Goal: Task Accomplishment & Management: Complete application form

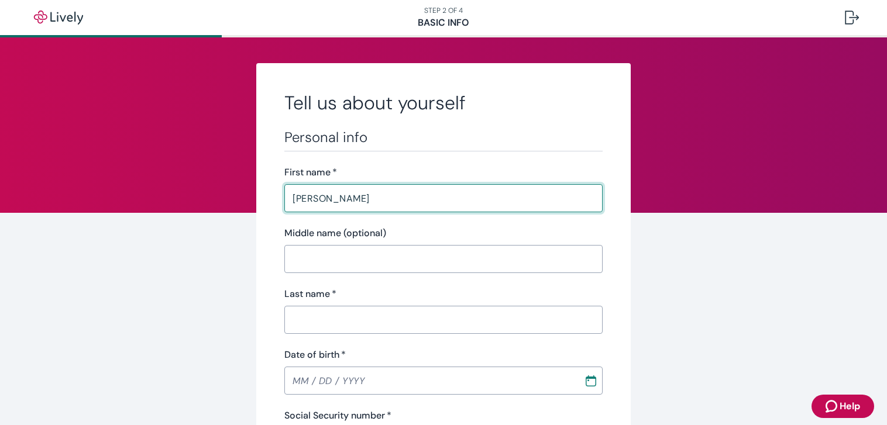
type input "[PERSON_NAME]"
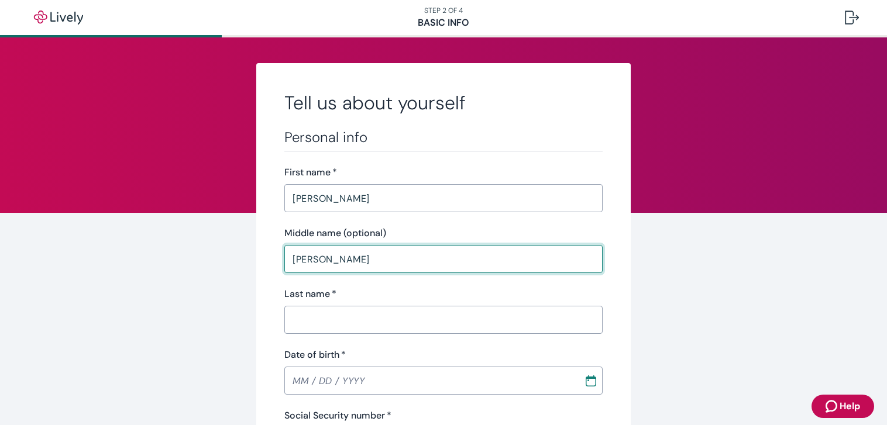
type input "[PERSON_NAME]"
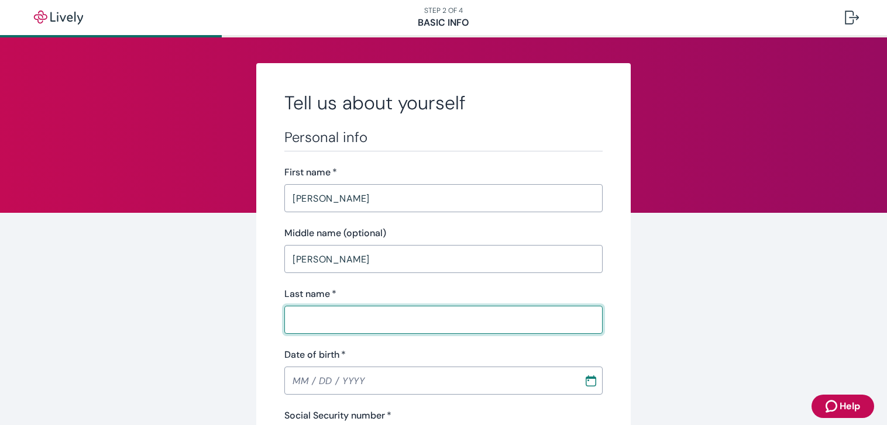
click at [322, 318] on input "Last name   *" at bounding box center [443, 319] width 318 height 23
type input "[PERSON_NAME]"
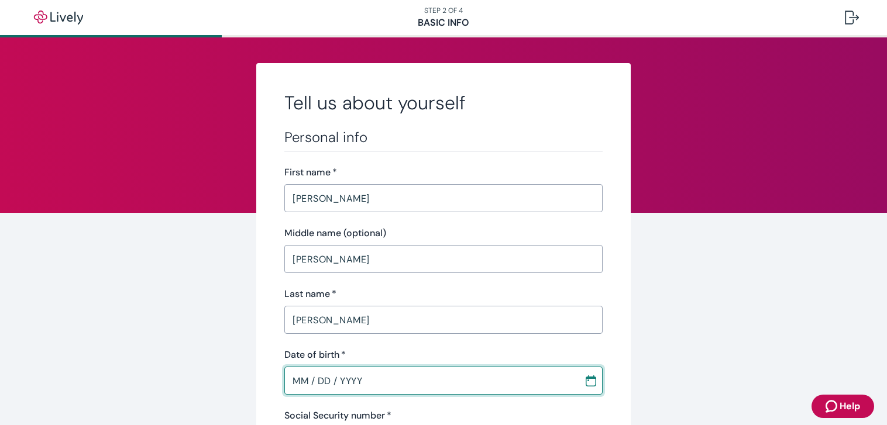
click at [306, 379] on input "MM / DD / YYYY" at bounding box center [429, 380] width 291 height 23
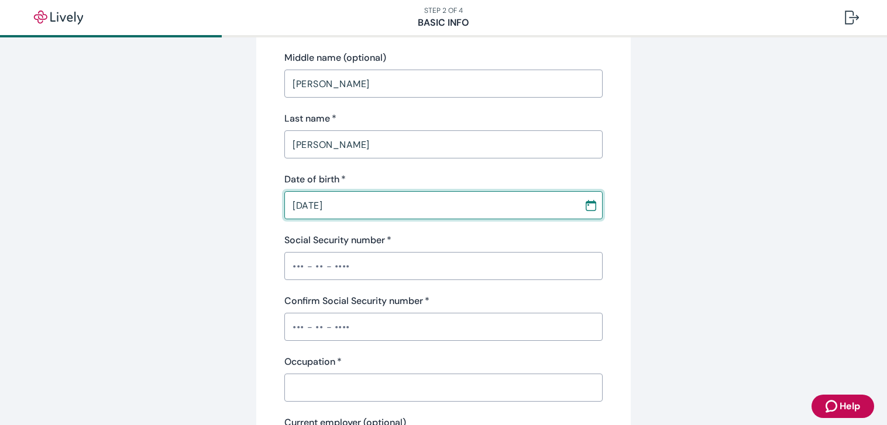
type input "[DATE]"
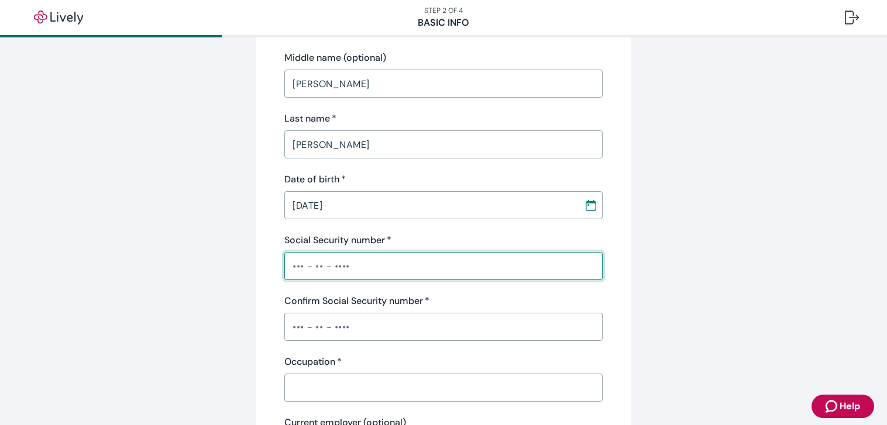
click at [288, 264] on input "Social Security number   *" at bounding box center [443, 265] width 318 height 23
type input "•••-••-6334"
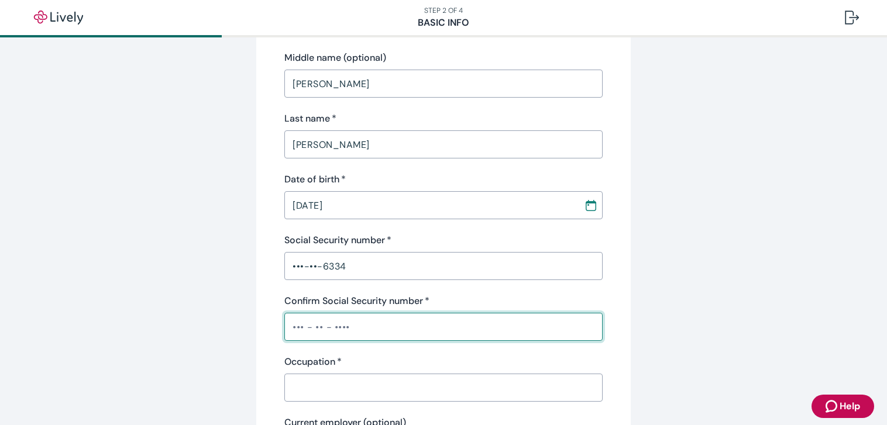
click at [287, 330] on input "Confirm Social Security number   *" at bounding box center [443, 326] width 318 height 23
type input "•••-••-6334"
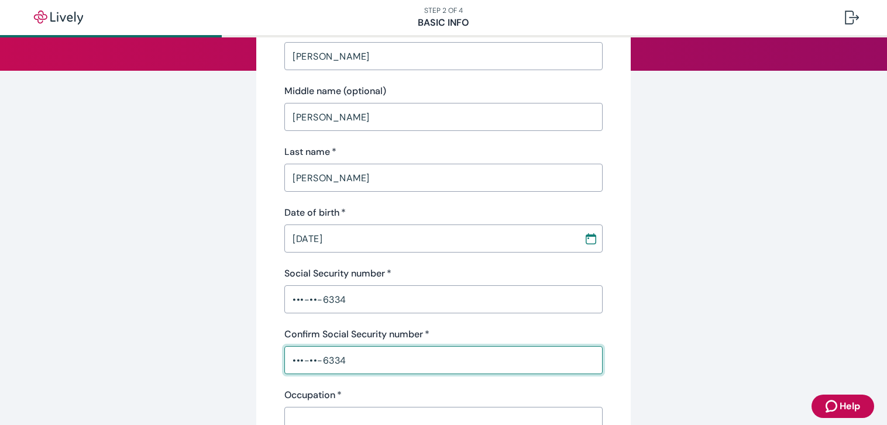
scroll to position [0, 0]
